Goal: Information Seeking & Learning: Learn about a topic

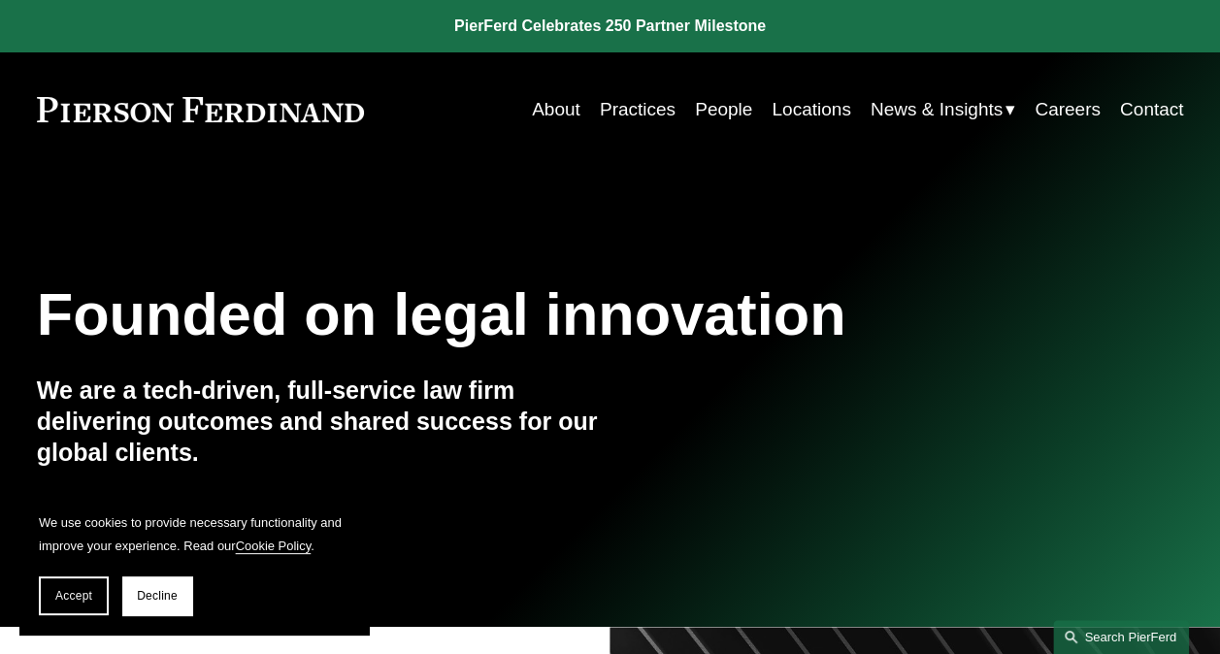
click at [1107, 632] on link "Search this site" at bounding box center [1121, 637] width 136 height 34
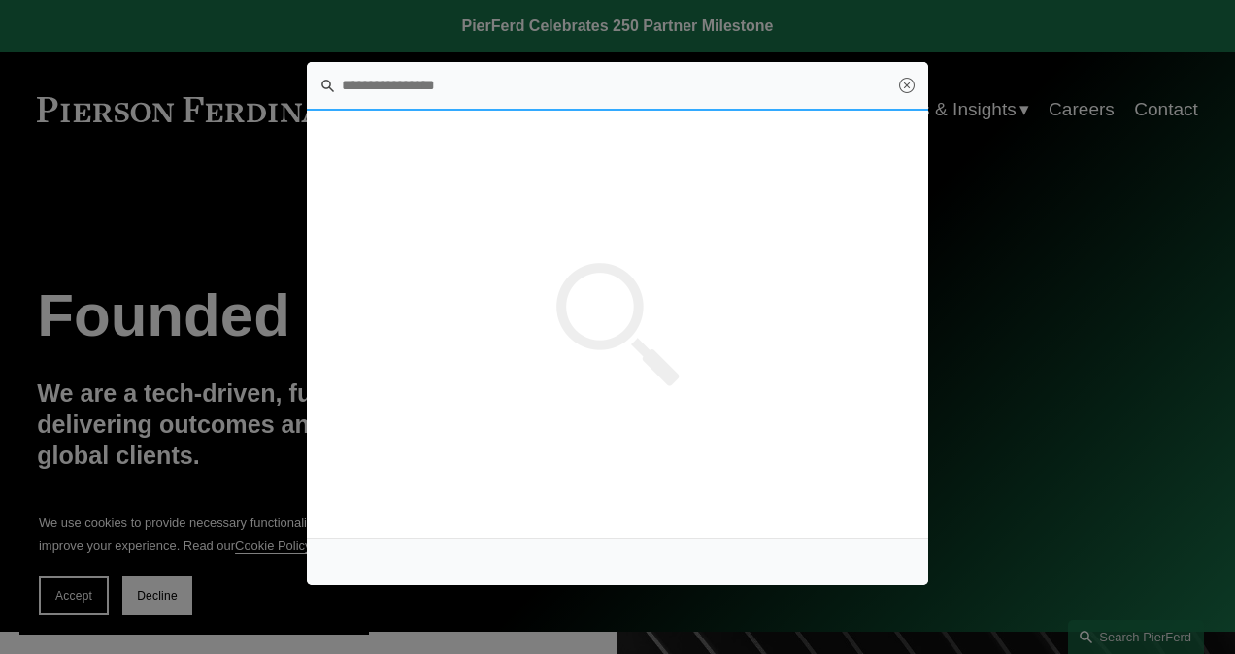
click at [405, 97] on input "Search this site" at bounding box center [617, 86] width 621 height 49
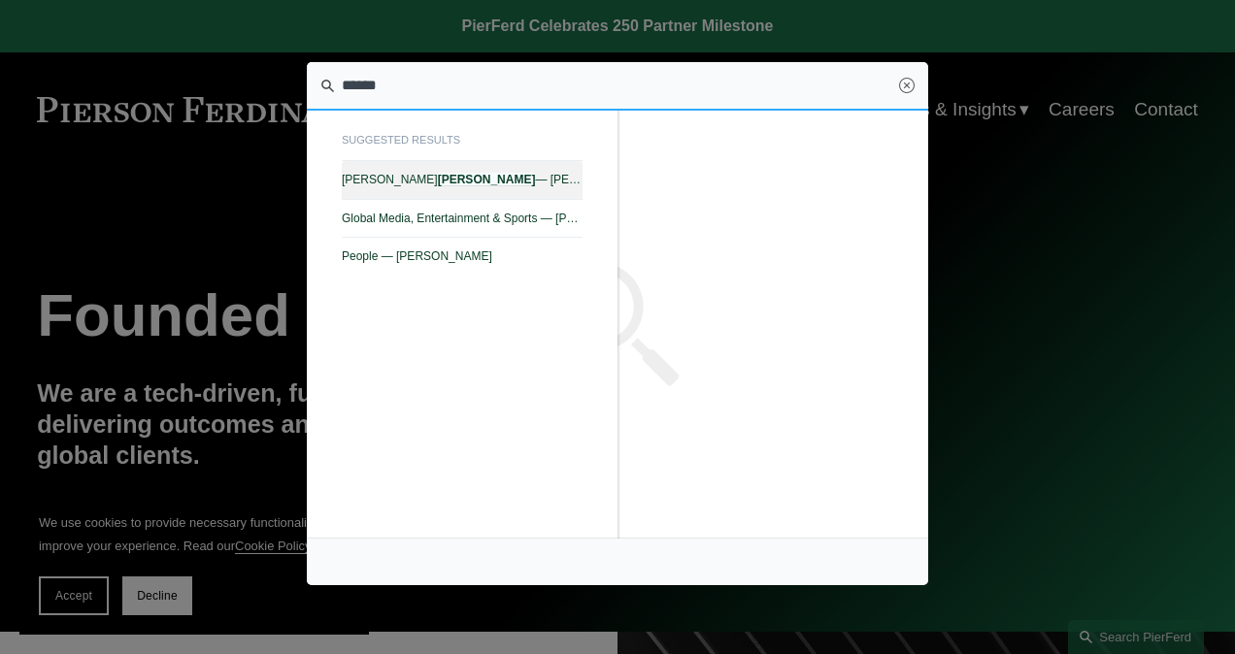
click at [438, 176] on em "[PERSON_NAME]" at bounding box center [487, 180] width 98 height 14
type input "******"
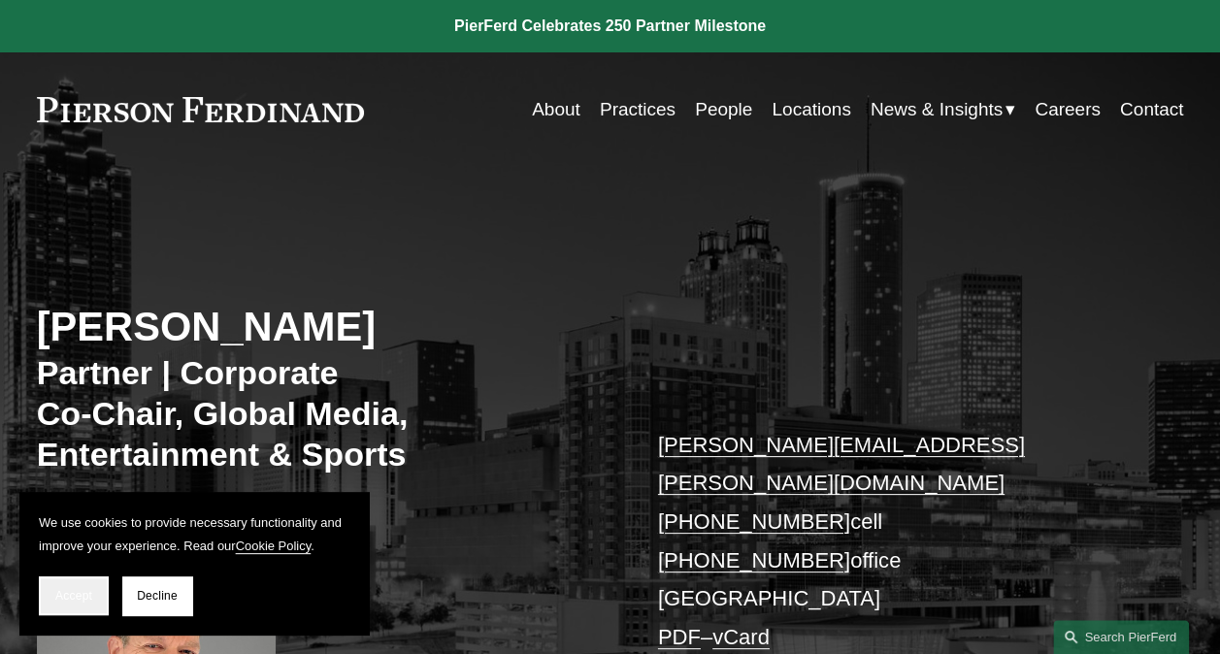
click at [65, 592] on span "Accept" at bounding box center [73, 596] width 37 height 14
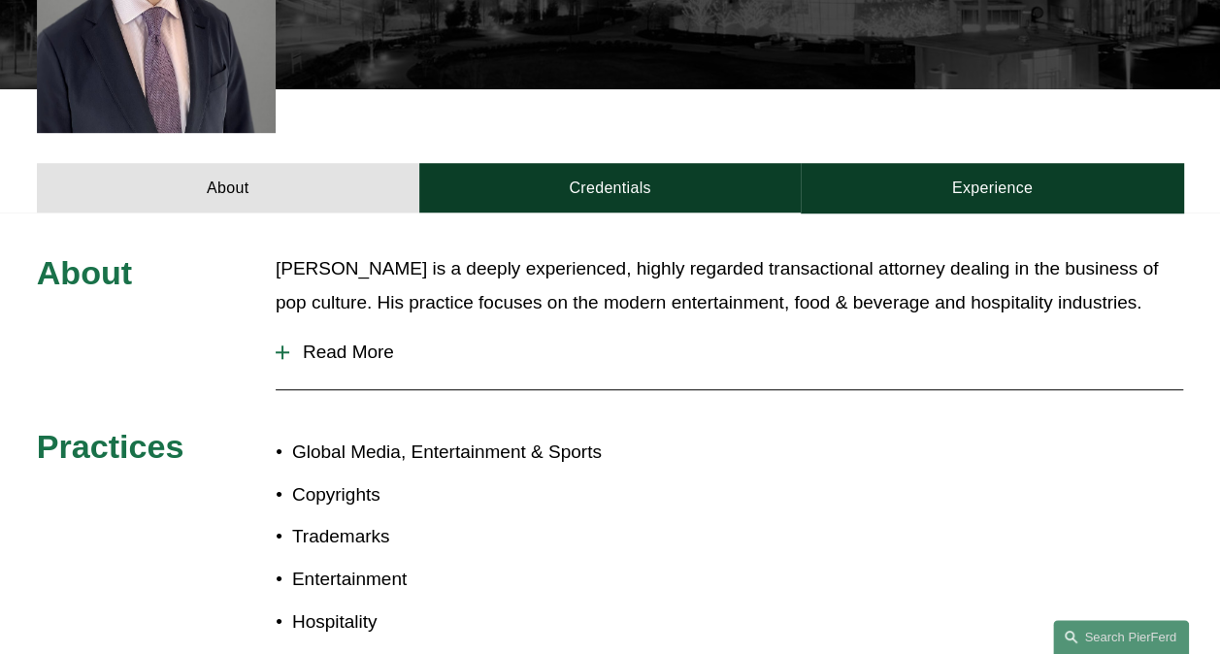
scroll to position [703, 0]
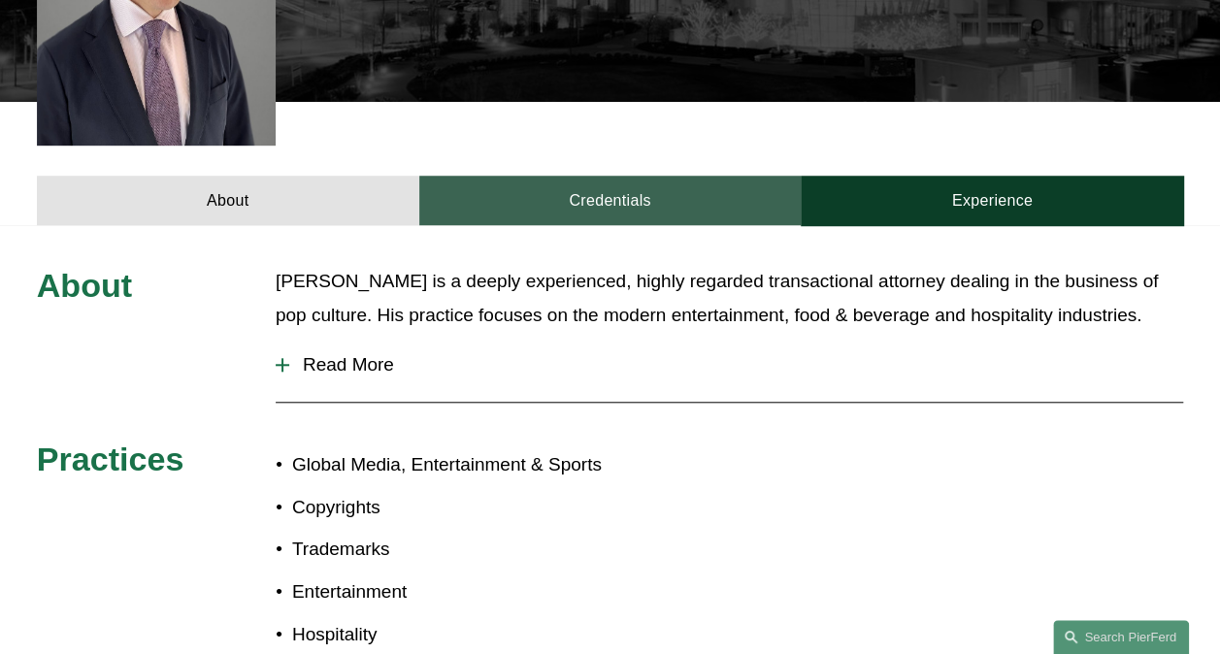
click at [594, 181] on link "Credentials" at bounding box center [610, 201] width 383 height 50
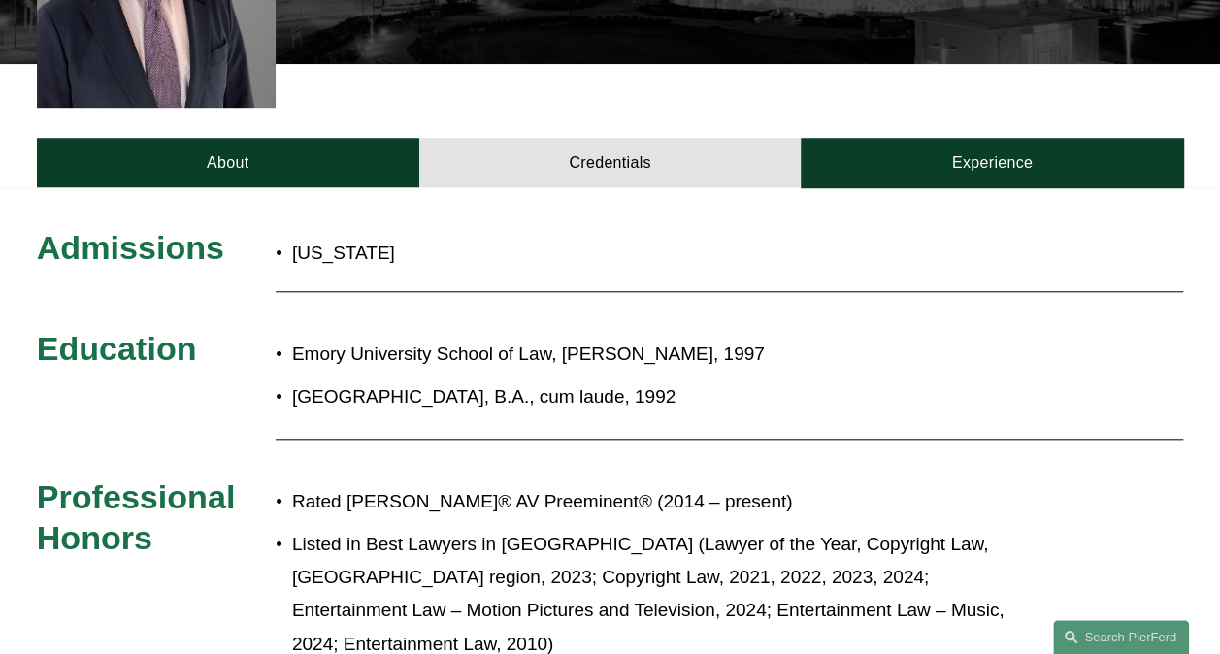
scroll to position [721, 0]
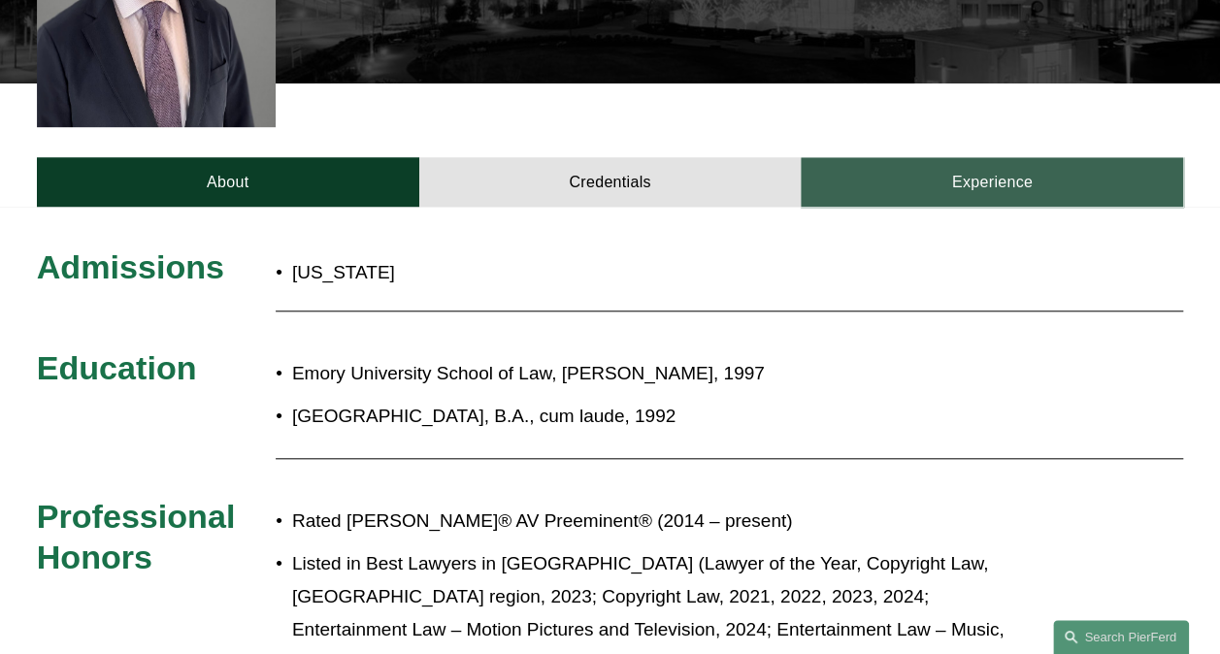
click at [953, 157] on link "Experience" at bounding box center [992, 182] width 383 height 50
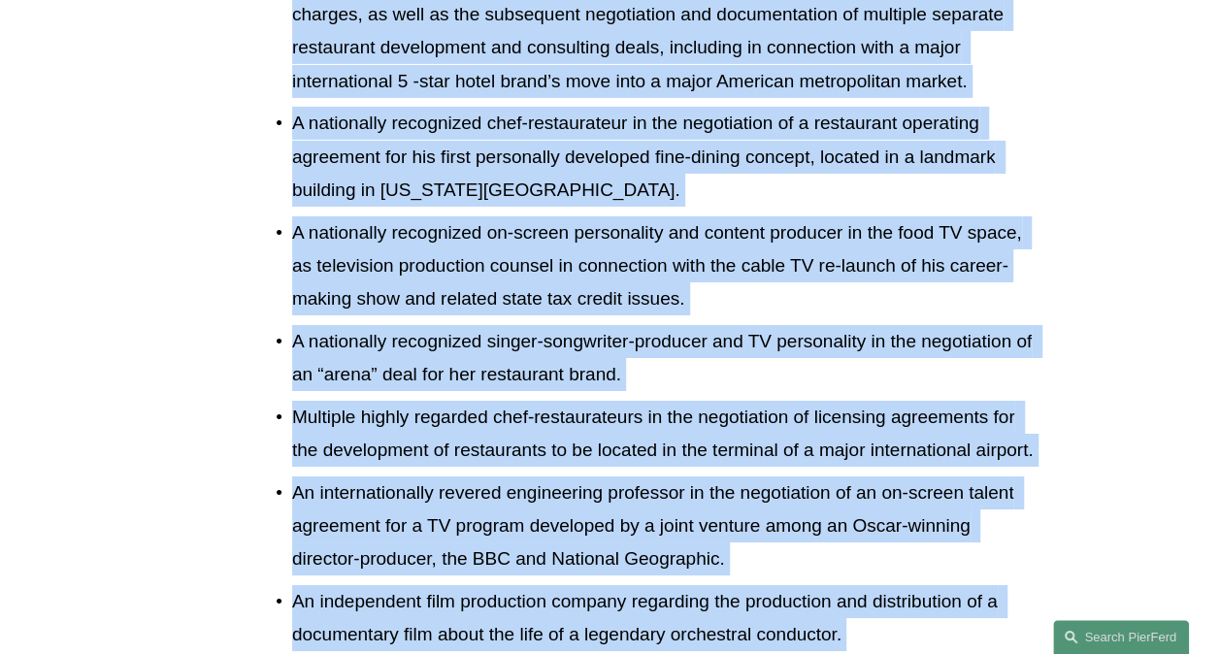
scroll to position [3437, 0]
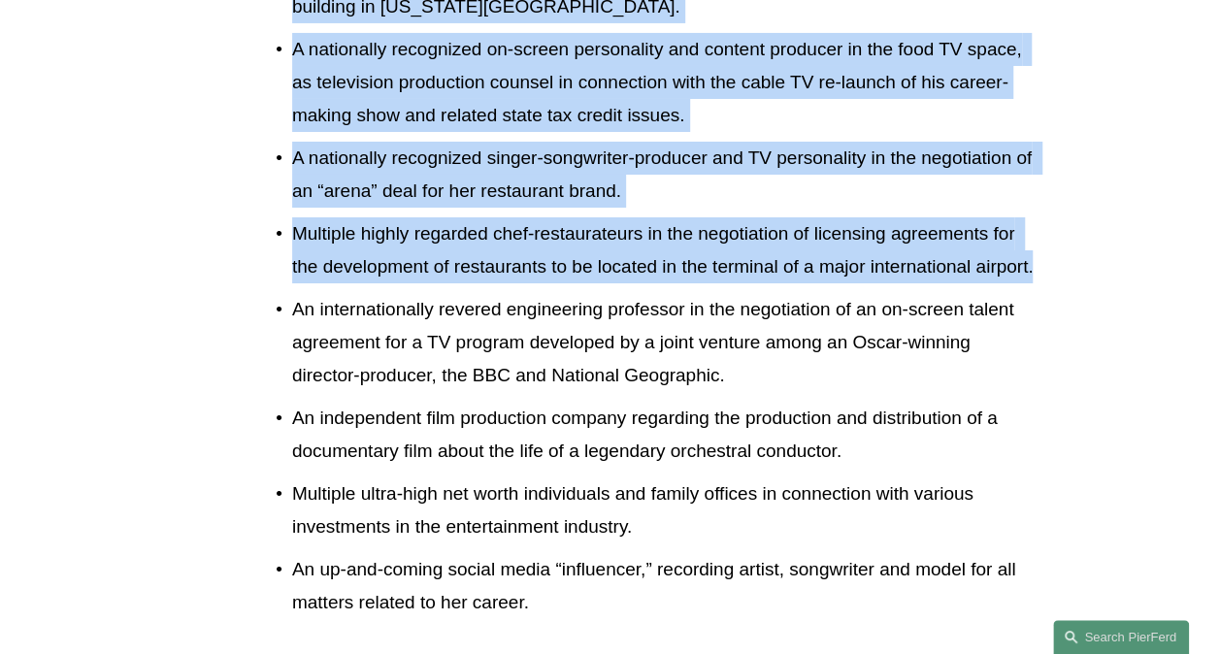
drag, startPoint x: 289, startPoint y: 287, endPoint x: 1035, endPoint y: 231, distance: 747.8
copy ul "L ipsum-dolorsit ametcon adi elitseddo eiusmodt incididuntut la etdolorema aliq…"
